Goal: Information Seeking & Learning: Learn about a topic

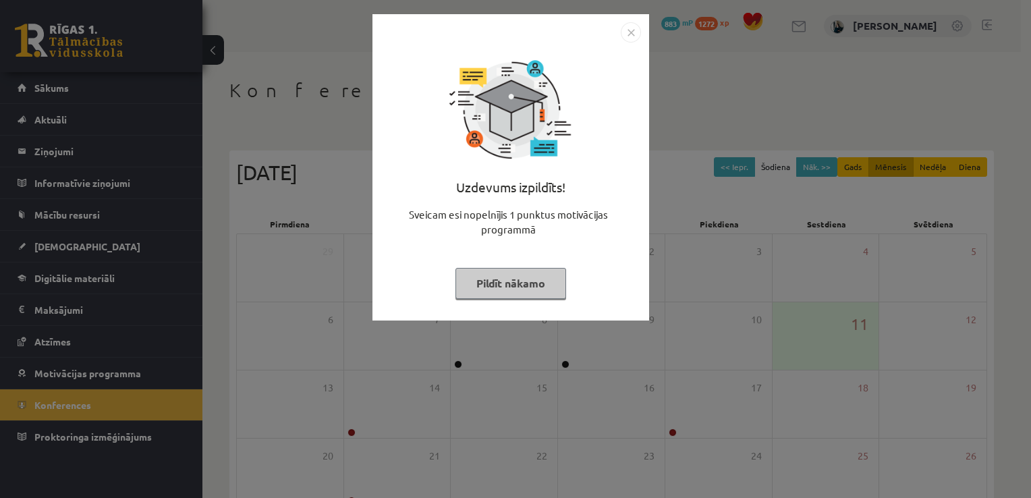
click at [553, 285] on button "Pildīt nākamo" at bounding box center [511, 283] width 111 height 31
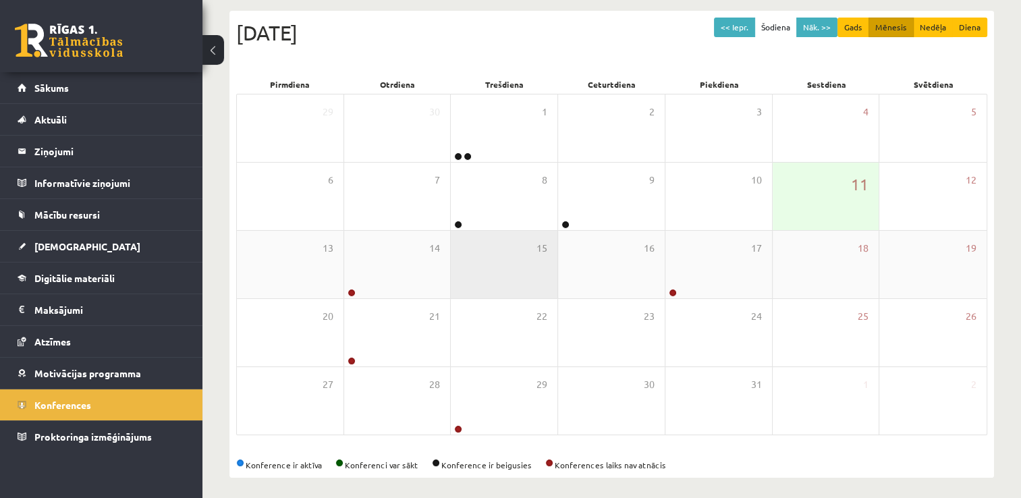
scroll to position [146, 0]
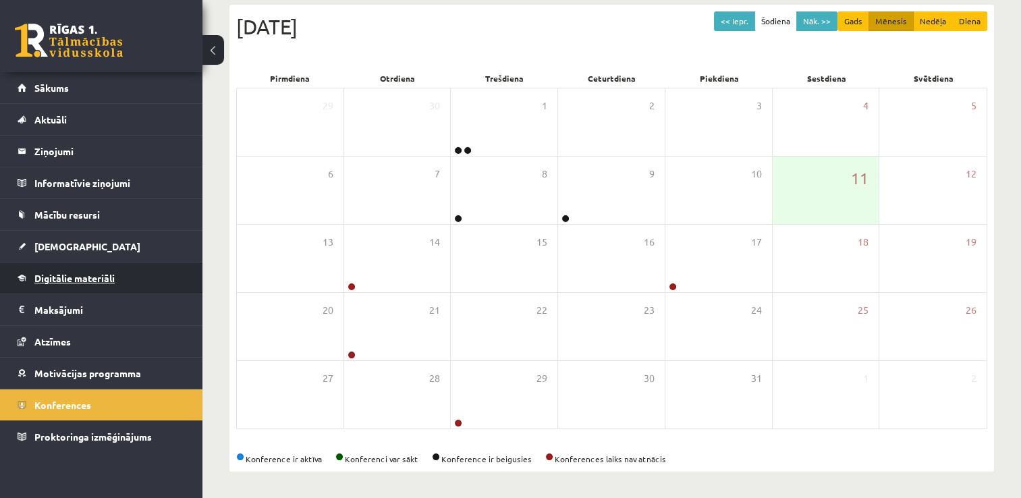
click at [65, 275] on span "Digitālie materiāli" at bounding box center [74, 278] width 80 height 12
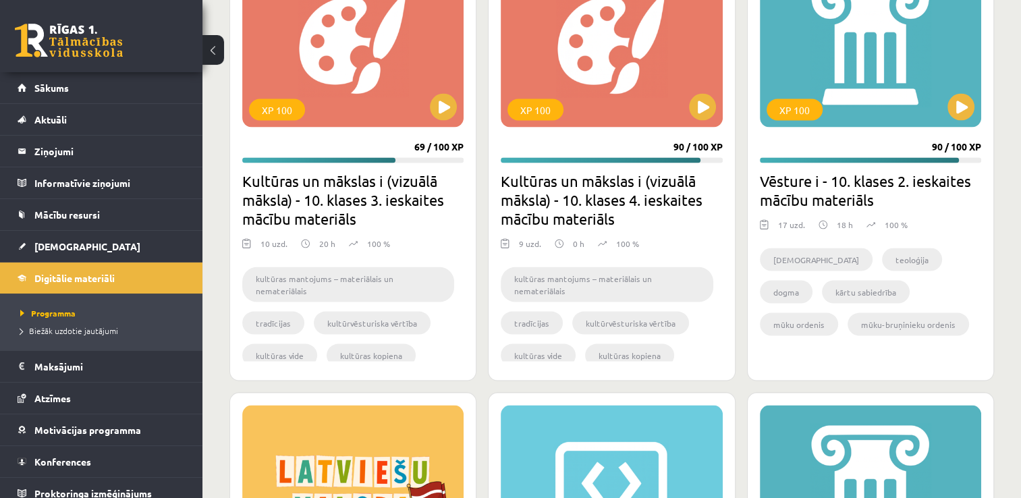
scroll to position [2711, 0]
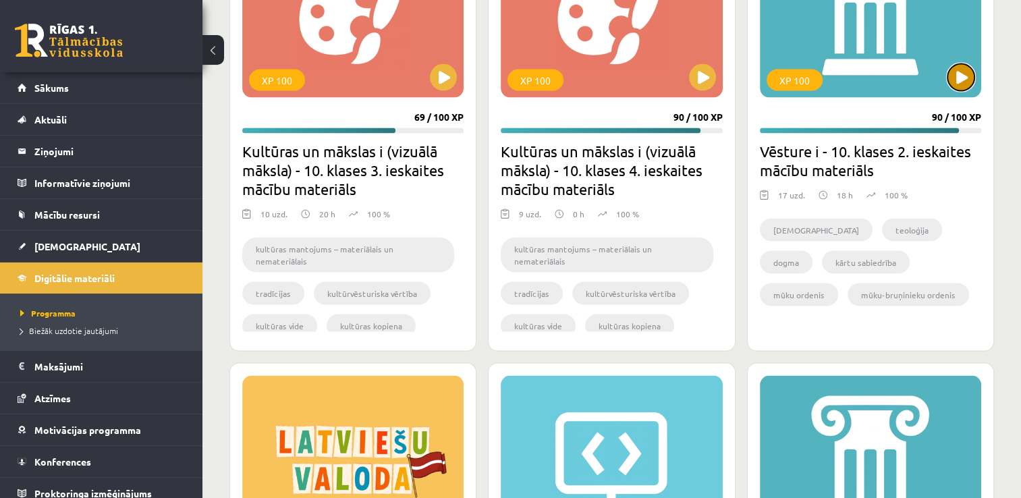
click at [957, 64] on button at bounding box center [961, 77] width 27 height 27
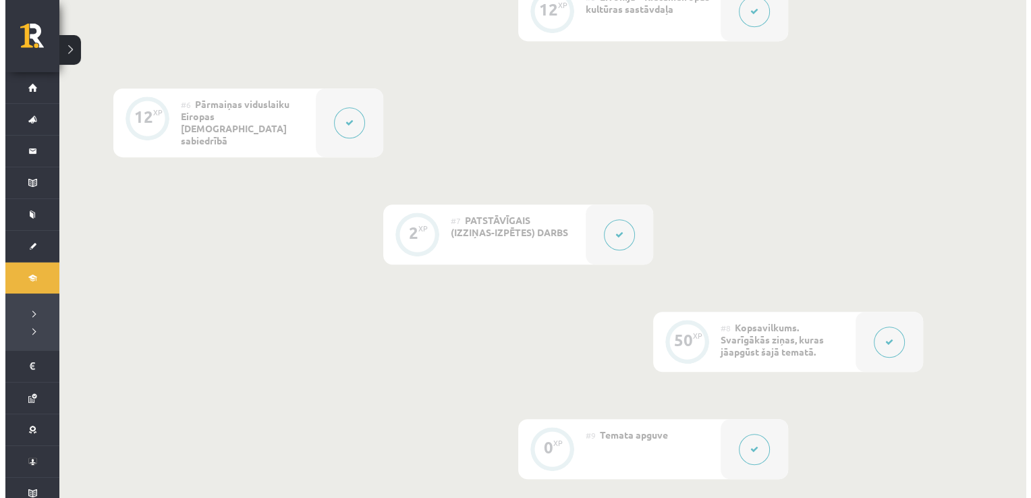
scroll to position [895, 0]
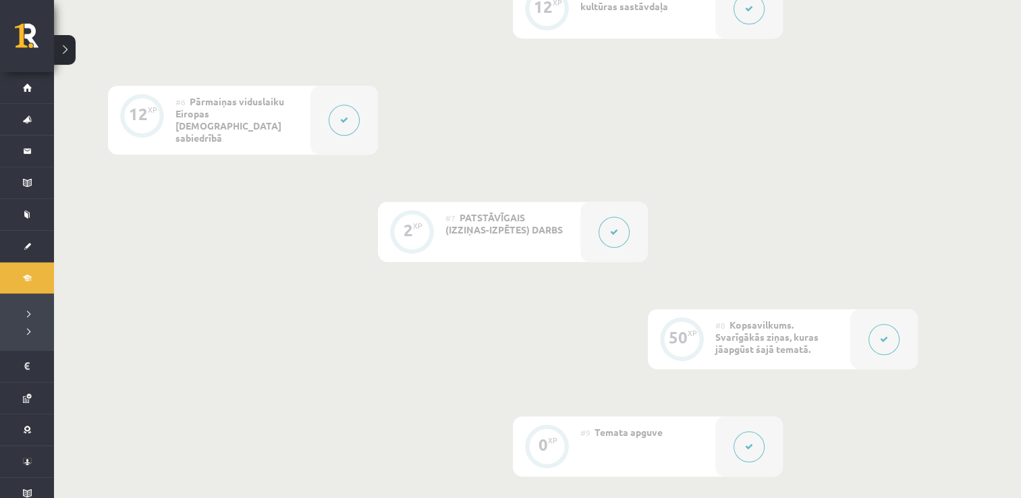
click at [626, 217] on button at bounding box center [614, 232] width 31 height 31
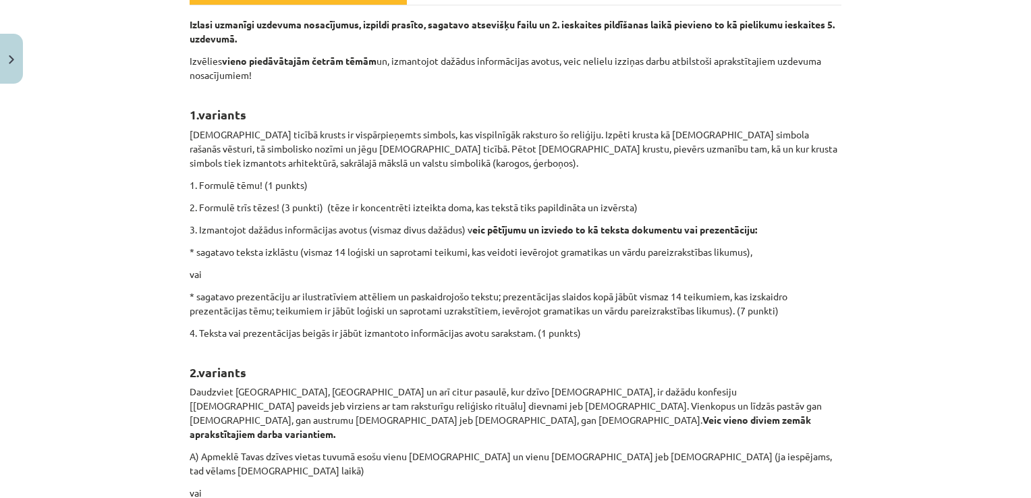
scroll to position [223, 0]
click at [570, 327] on p "4. Teksta vai prezentācijas beigās ir jābūt izmantoto informācijas avotu saraks…" at bounding box center [516, 334] width 652 height 14
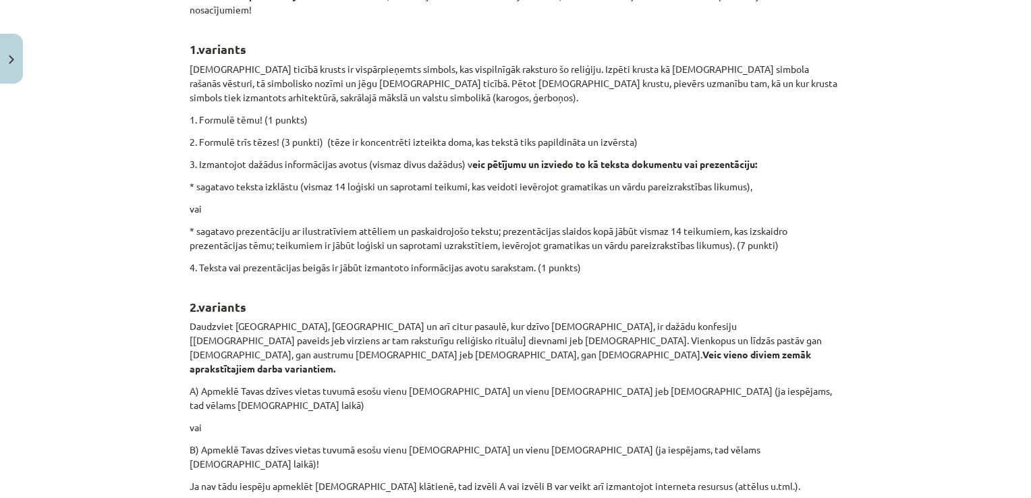
scroll to position [290, 0]
click at [796, 383] on p "A) Apmeklē Tavas dzīves vietas tuvumā esošu vienu [DEMOGRAPHIC_DATA] un vienu […" at bounding box center [516, 397] width 652 height 28
drag, startPoint x: 649, startPoint y: 196, endPoint x: 649, endPoint y: 184, distance: 12.2
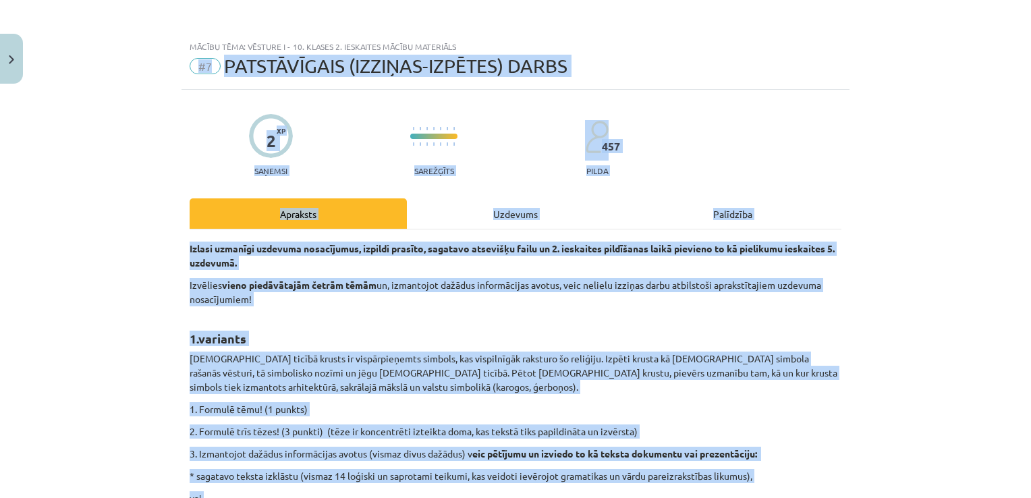
scroll to position [0, 0]
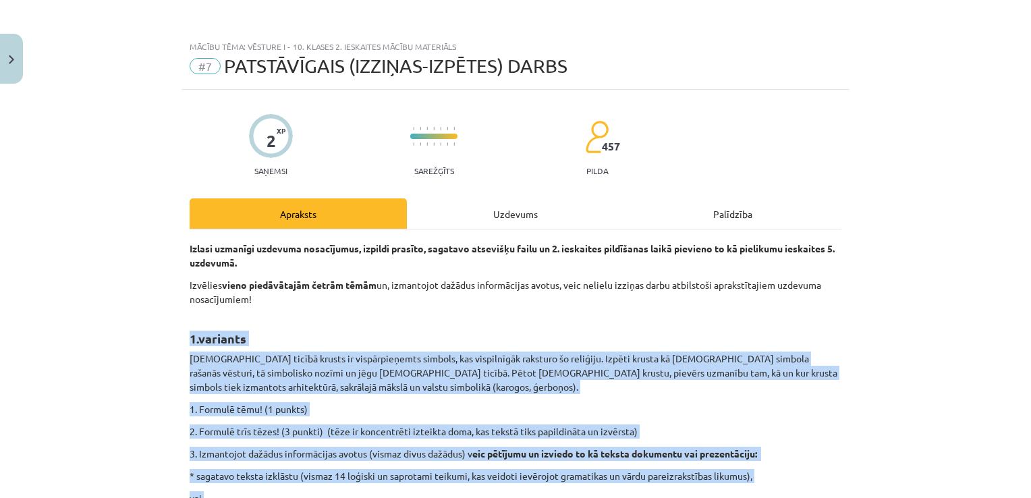
drag, startPoint x: 563, startPoint y: 265, endPoint x: 175, endPoint y: 328, distance: 393.3
click at [175, 328] on div "Mācību tēma: Vēsture i - 10. klases 2. ieskaites mācību materiāls #7 PATSTĀVĪGA…" at bounding box center [515, 249] width 1031 height 498
copy div "1.loremips Dolorsitam consec adipis el seddoeiusmodte incidid, utl etdoloremag …"
drag, startPoint x: 438, startPoint y: 357, endPoint x: 427, endPoint y: 348, distance: 14.9
click at [438, 356] on p "[DEMOGRAPHIC_DATA] ticībā krusts ir vispārpieņemts simbols, kas vispilnīgāk rak…" at bounding box center [516, 373] width 652 height 43
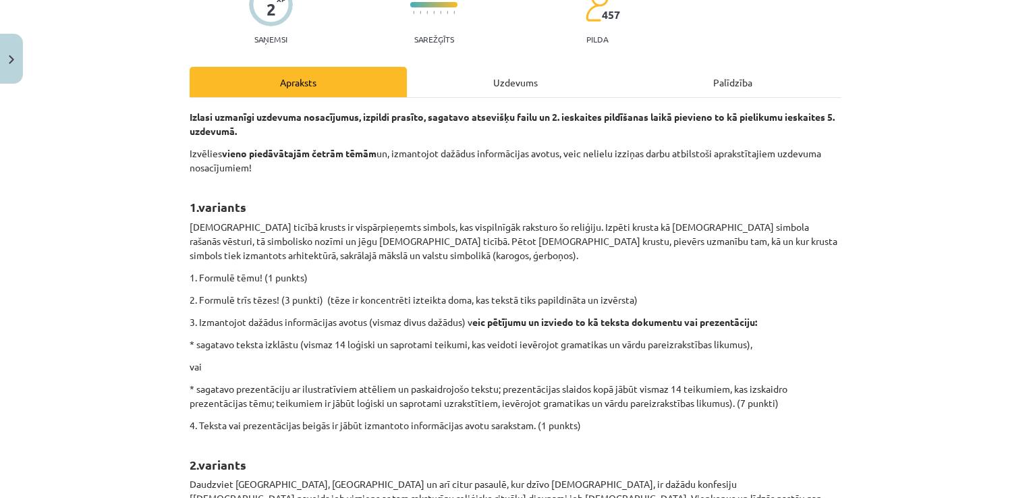
scroll to position [135, 0]
